Goal: Find specific page/section: Find specific page/section

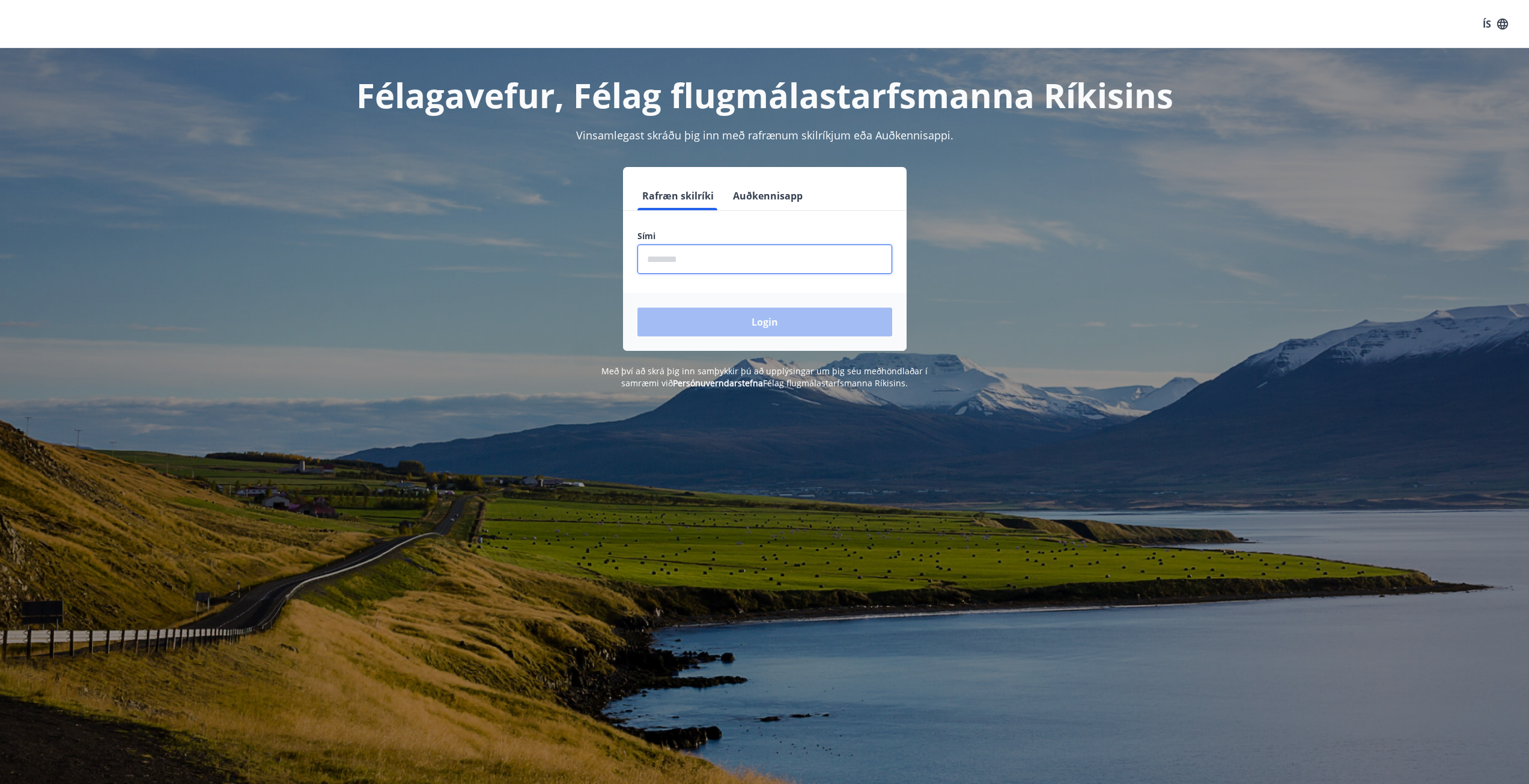
click at [698, 257] on input "phone" at bounding box center [764, 259] width 255 height 29
type input "********"
click at [637, 308] on button "Login" at bounding box center [764, 322] width 255 height 29
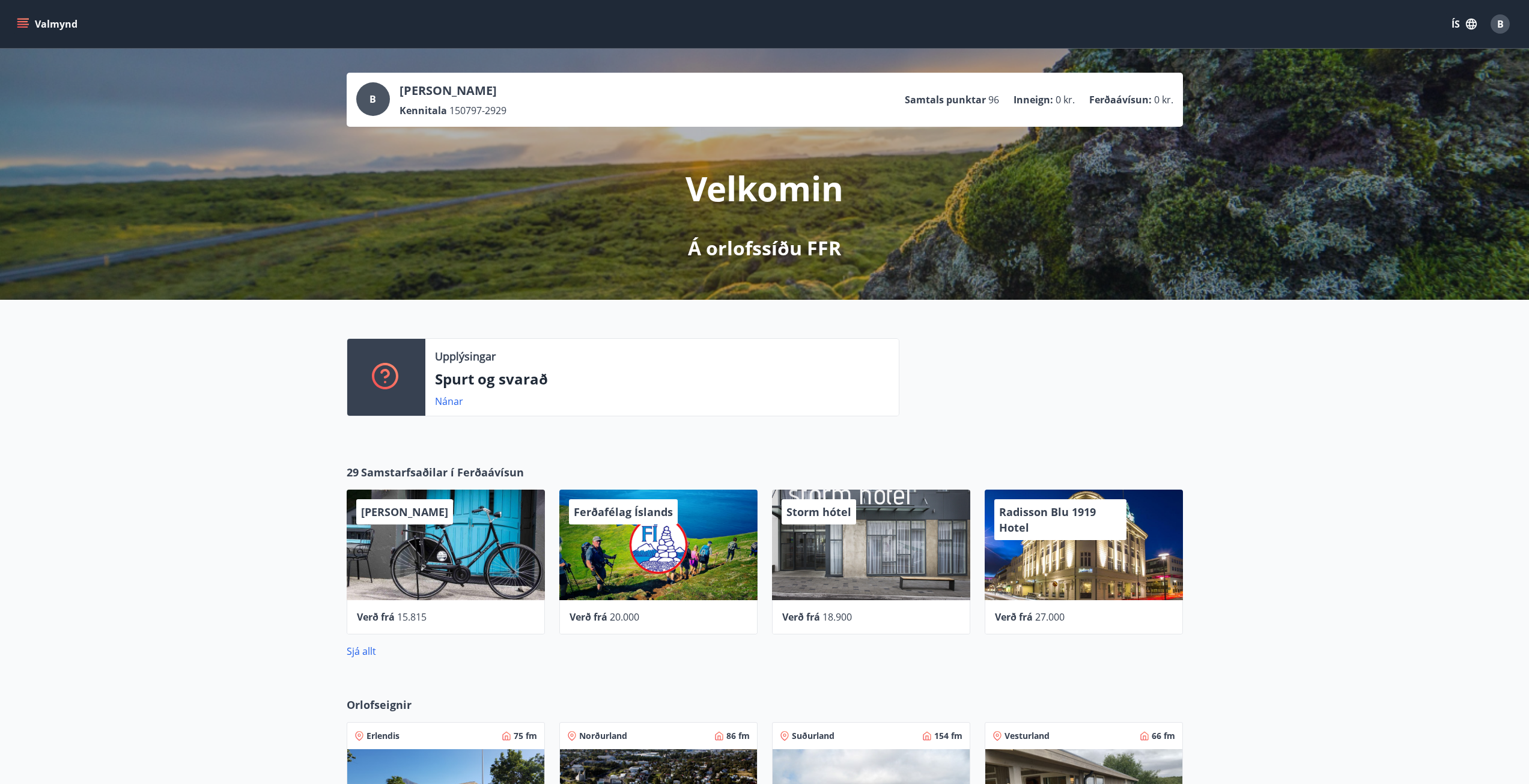
click at [24, 20] on icon "menu" at bounding box center [23, 24] width 12 height 12
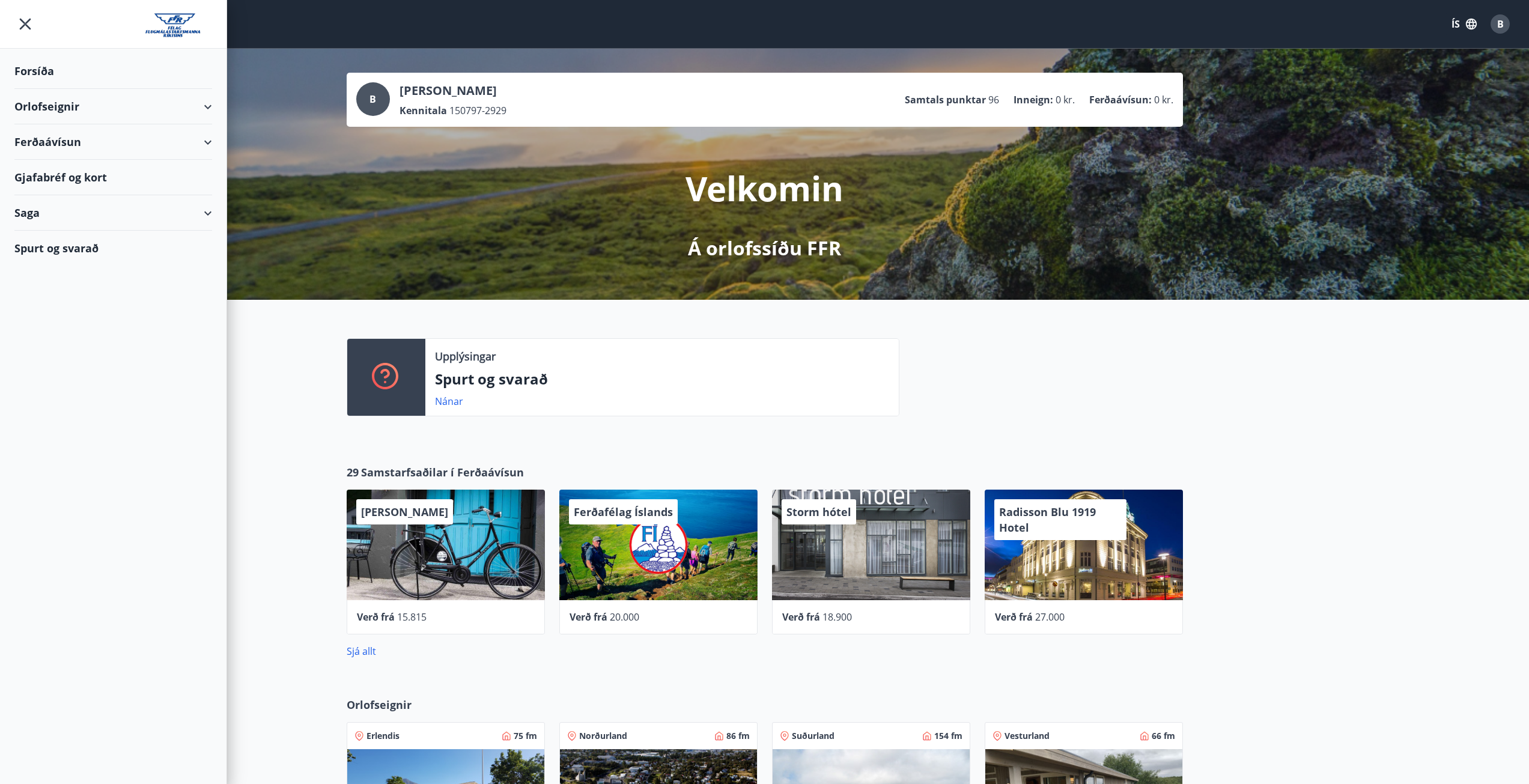
click at [206, 118] on div "Orlofseignir" at bounding box center [113, 107] width 198 height 36
click at [201, 117] on div "Orlofseignir" at bounding box center [113, 107] width 198 height 36
click at [203, 112] on div "Orlofseignir" at bounding box center [113, 107] width 198 height 36
click at [207, 147] on div "Ferðaávísun" at bounding box center [113, 142] width 198 height 36
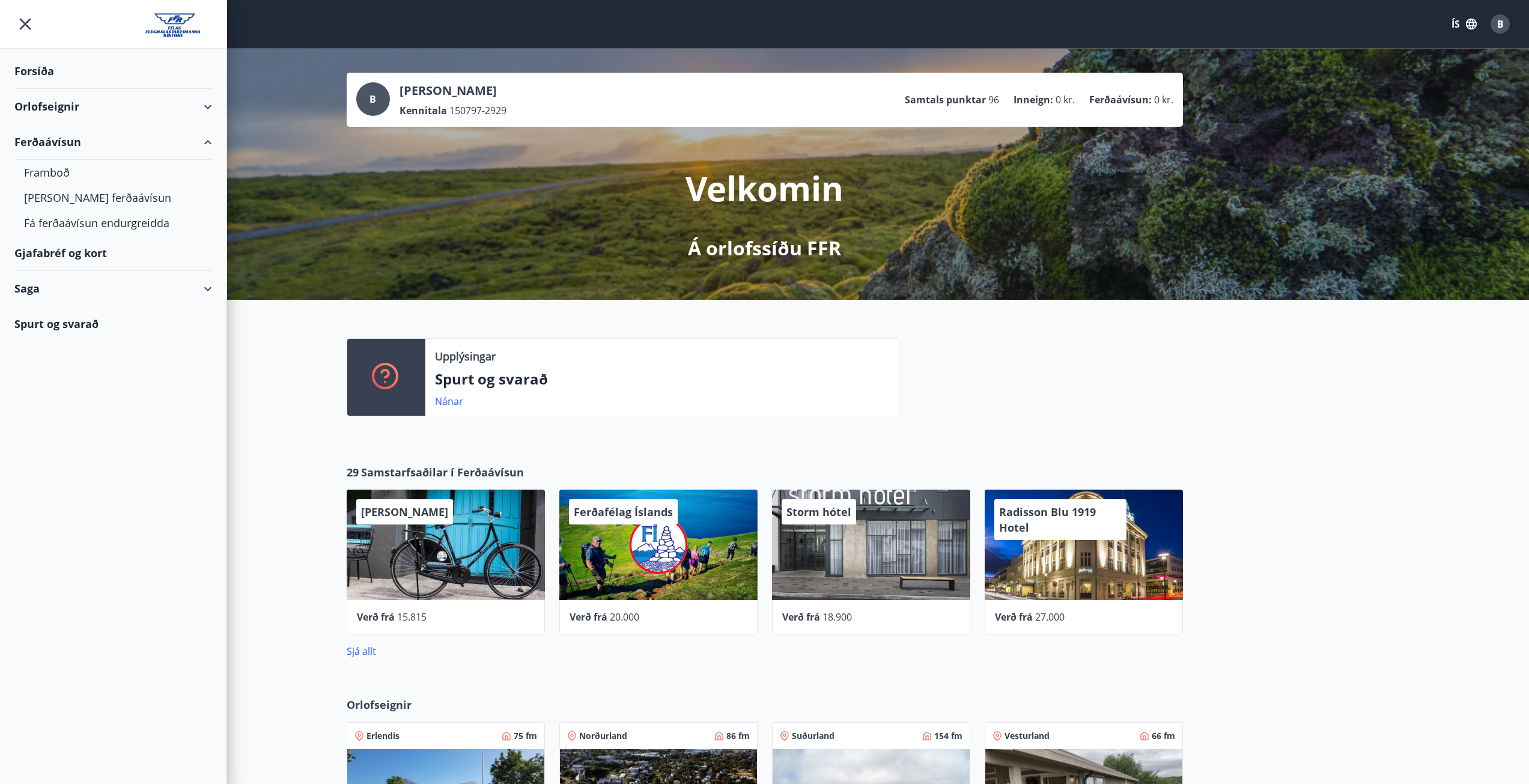
click at [62, 71] on div "Forsíða" at bounding box center [113, 71] width 198 height 36
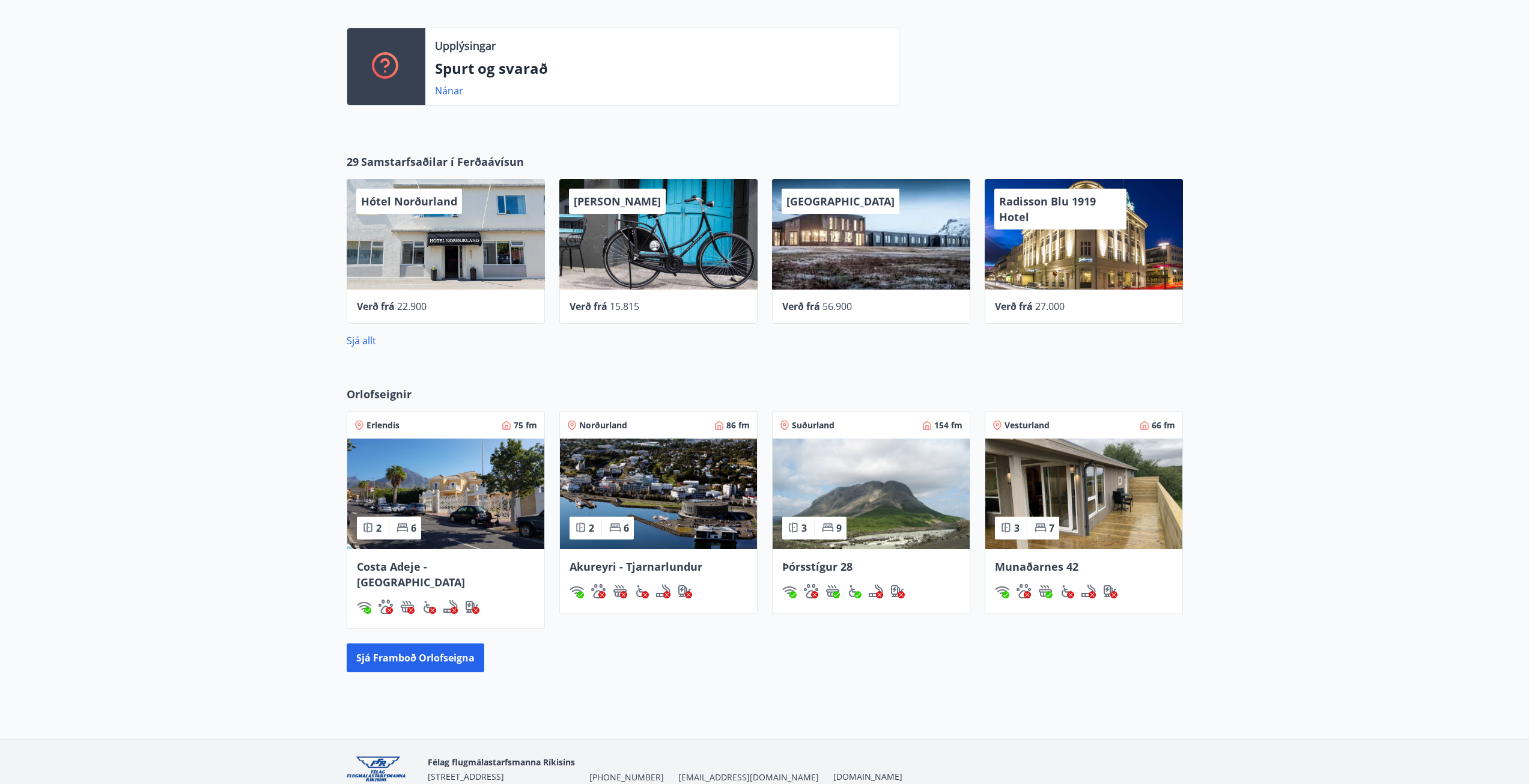
scroll to position [351, 0]
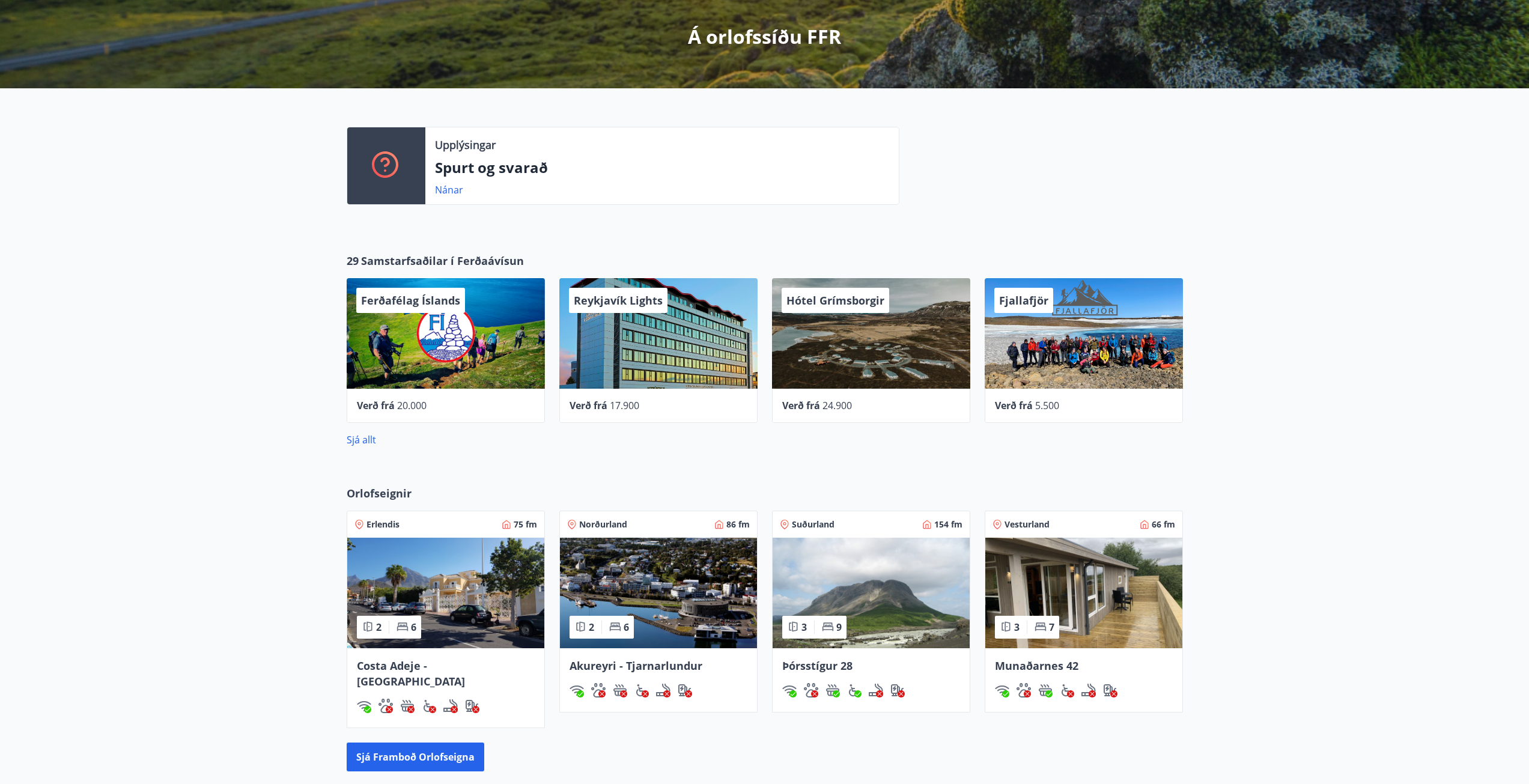
scroll to position [240, 0]
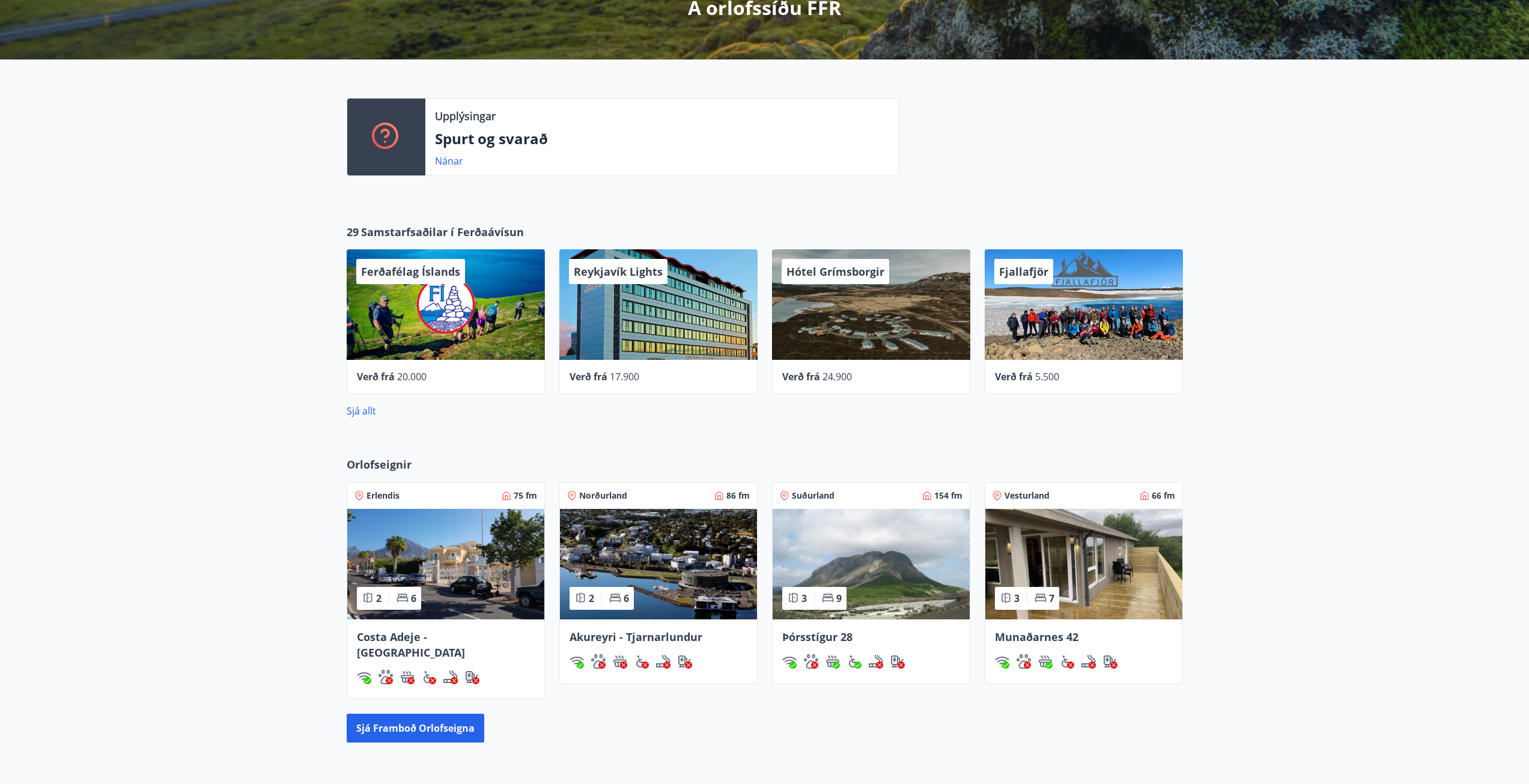
click at [457, 537] on img at bounding box center [446, 564] width 197 height 110
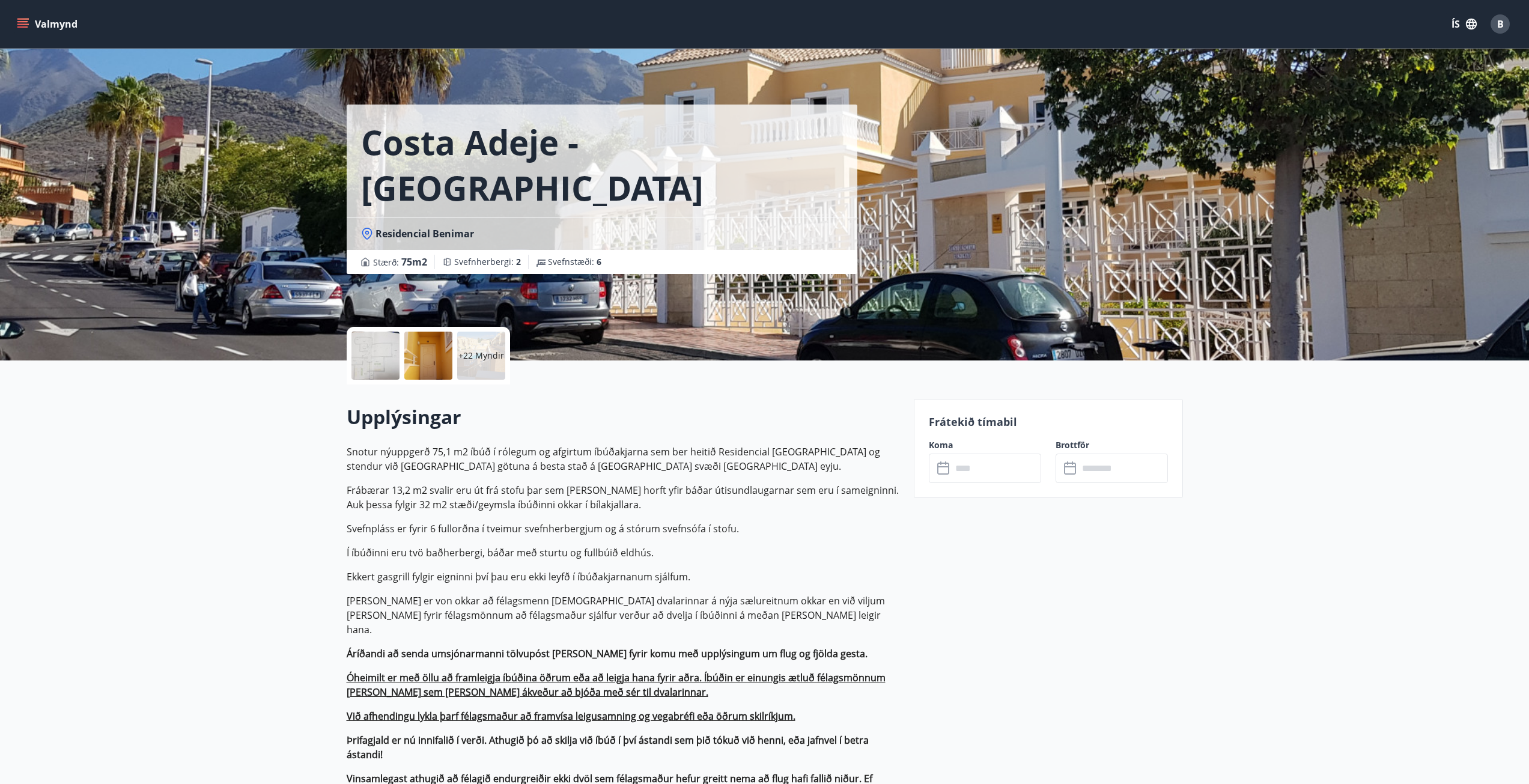
click at [938, 463] on div "​ ​" at bounding box center [985, 468] width 113 height 29
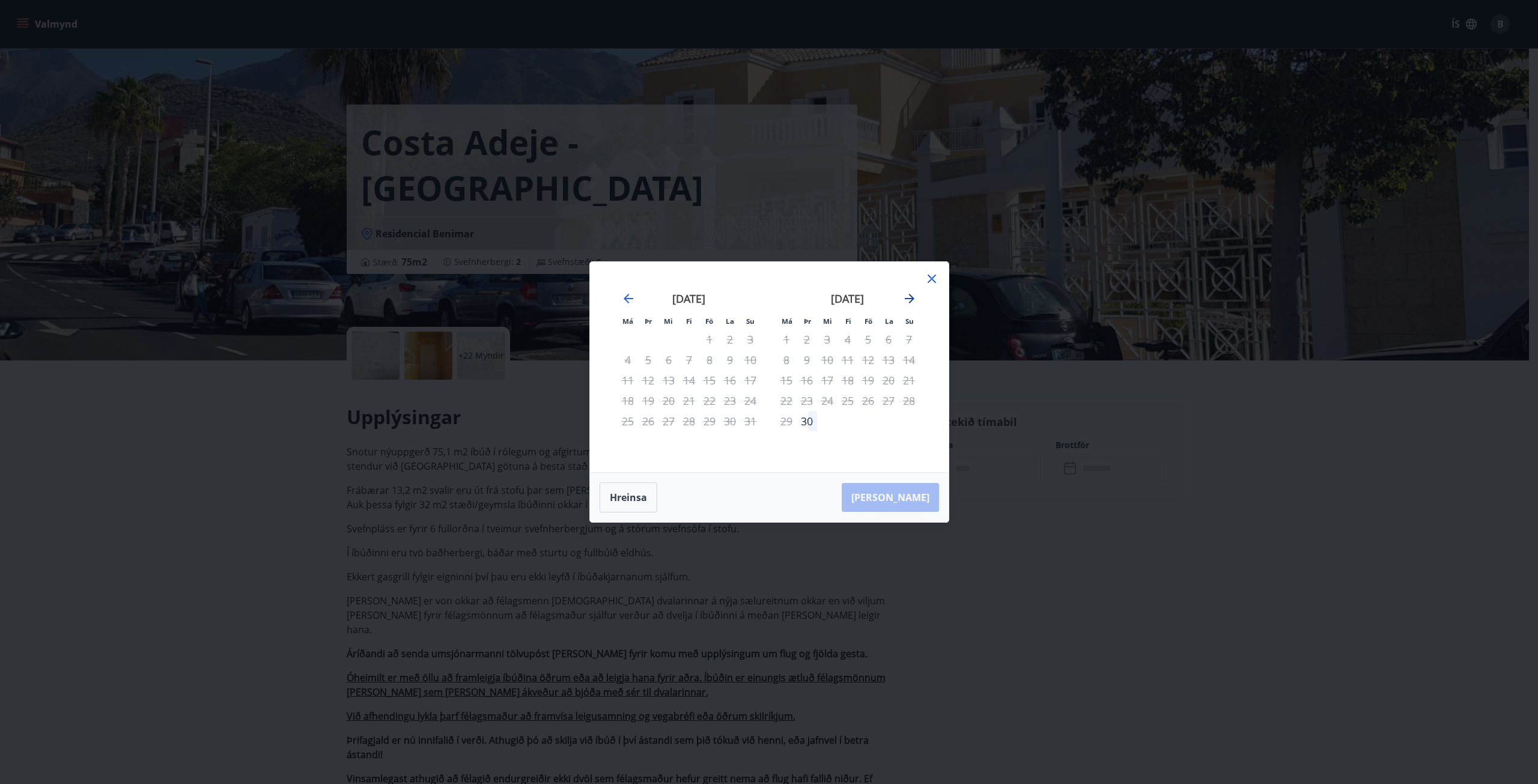
click at [906, 300] on icon "Move forward to switch to the next month." at bounding box center [910, 298] width 15 height 15
click at [930, 282] on icon at bounding box center [932, 279] width 15 height 15
